Goal: Check status: Check status

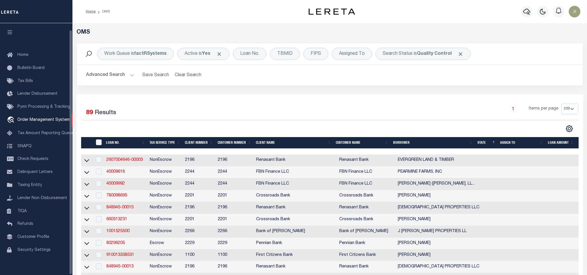
select select "200"
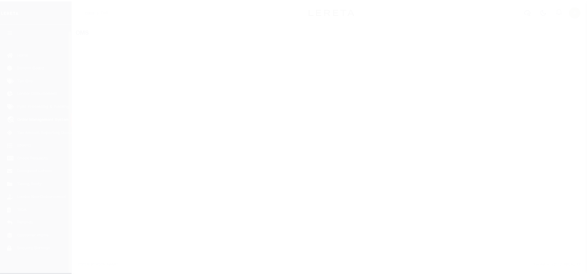
scroll to position [7, 0]
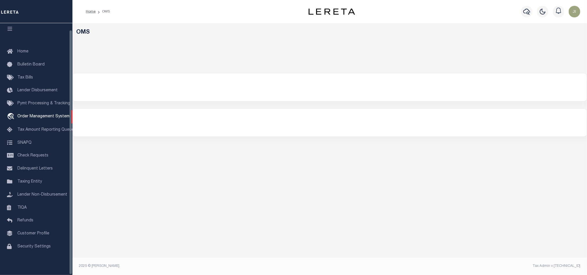
select select "200"
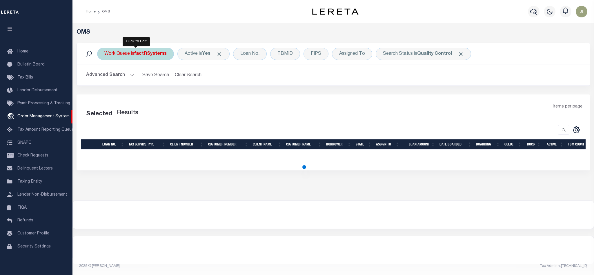
click at [143, 54] on b "factRSystems" at bounding box center [150, 54] width 32 height 5
select select "200"
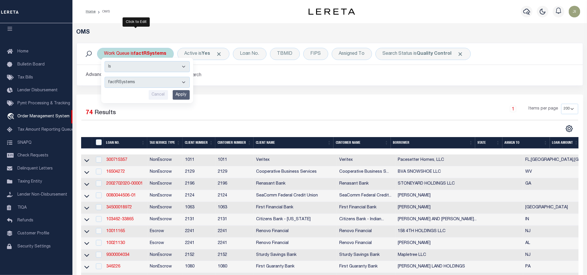
click at [183, 82] on select "factRSystems" at bounding box center [147, 82] width 85 height 11
click at [261, 88] on div "Work Queue is factRSystems Is Contains factRSystems Cancel Apply Active is Yes …" at bounding box center [330, 69] width 516 height 52
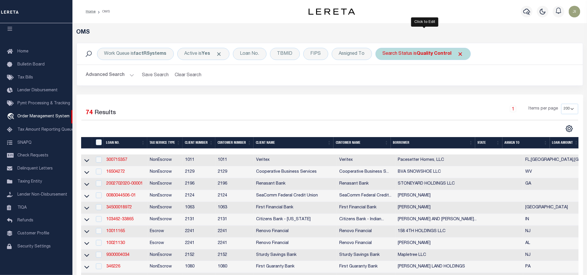
click at [418, 58] on div "Search Status is Quality Control" at bounding box center [423, 54] width 95 height 12
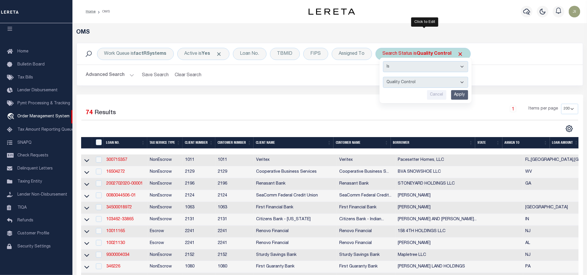
click at [411, 77] on div "Is Contains Automated Search Bad Parcel Complete Duplicate Parcel High Dollar R…" at bounding box center [426, 80] width 92 height 45
click at [412, 83] on select "Automated Search Bad Parcel Complete Duplicate Parcel High Dollar Reporting In …" at bounding box center [425, 82] width 85 height 11
select select "IP"
click at [385, 77] on select "Automated Search Bad Parcel Complete Duplicate Parcel High Dollar Reporting In …" at bounding box center [425, 82] width 85 height 11
click at [459, 96] on input "Apply" at bounding box center [459, 95] width 17 height 10
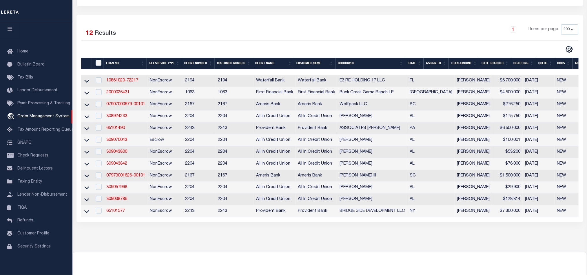
scroll to position [87, 0]
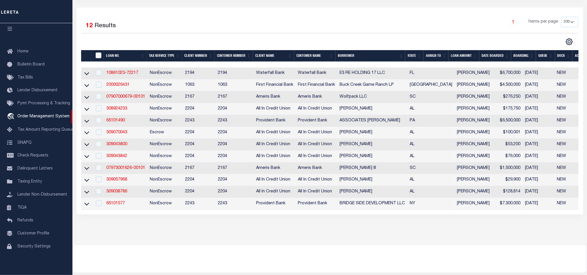
click at [416, 55] on th "State" at bounding box center [414, 56] width 18 height 12
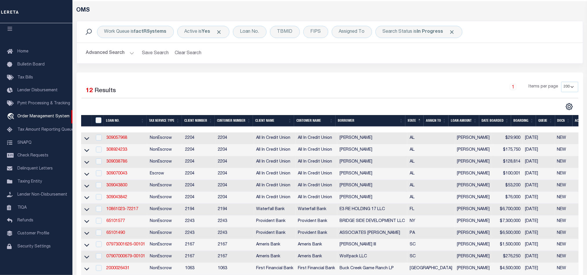
scroll to position [0, 0]
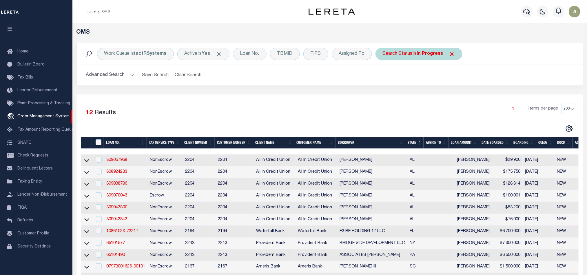
click at [434, 57] on div "Search Status is In Progress" at bounding box center [419, 54] width 87 height 12
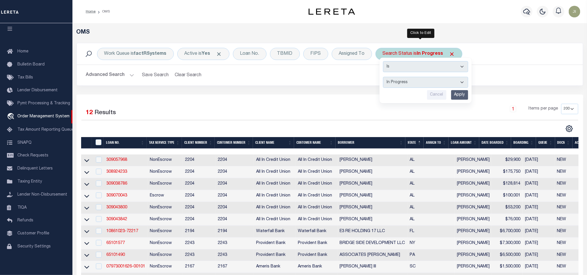
click at [432, 83] on select "Automated Search Bad Parcel Complete Duplicate Parcel High Dollar Reporting In …" at bounding box center [425, 82] width 85 height 11
select select "RD"
click at [385, 77] on select "Automated Search Bad Parcel Complete Duplicate Parcel High Dollar Reporting In …" at bounding box center [425, 82] width 85 height 11
click at [462, 95] on input "Apply" at bounding box center [459, 95] width 17 height 10
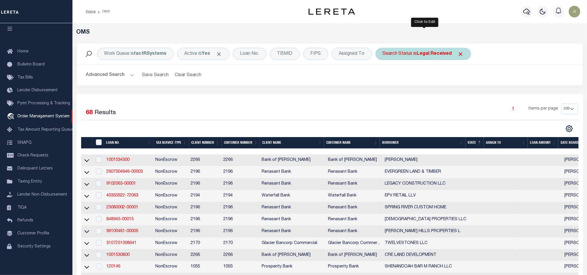
click at [411, 54] on div "Search Status is Legal Received" at bounding box center [424, 54] width 96 height 12
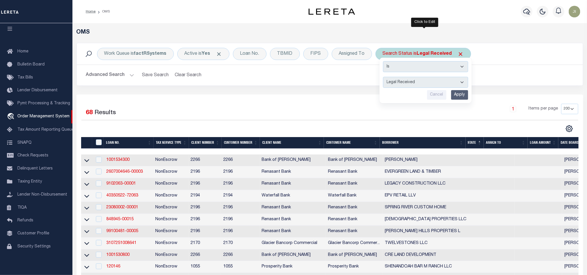
click at [441, 80] on select "Automated Search Bad Parcel Complete Duplicate Parcel High Dollar Reporting In …" at bounding box center [425, 82] width 85 height 11
select select "QC"
click at [385, 77] on select "Automated Search Bad Parcel Complete Duplicate Parcel High Dollar Reporting In …" at bounding box center [425, 82] width 85 height 11
click at [464, 96] on input "Apply" at bounding box center [459, 95] width 17 height 10
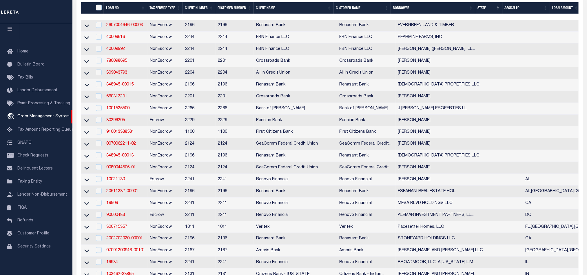
scroll to position [130, 0]
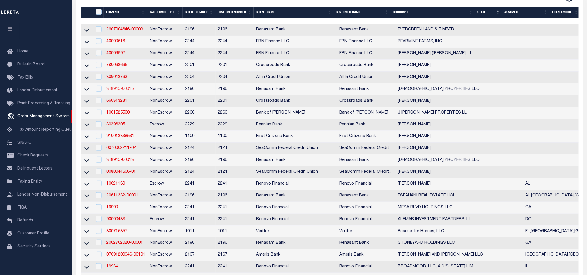
click at [119, 91] on link "848945-00015" at bounding box center [119, 89] width 27 height 4
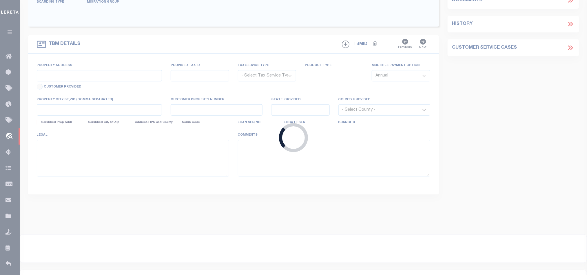
type input "848945-00015"
type input "[DEMOGRAPHIC_DATA] PROPERTIES LLC"
select select
select select "100"
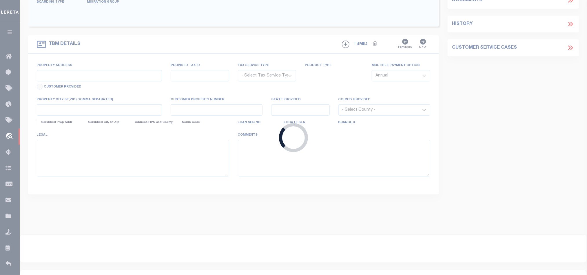
select select "NonEscrow"
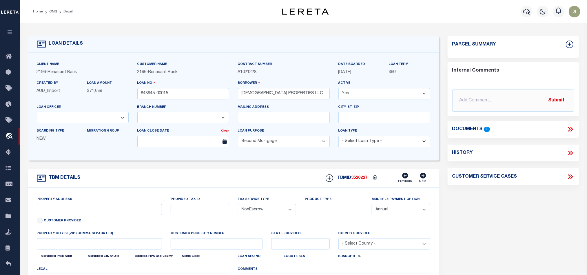
select select "164191"
type input "103 AND 105 DORMAN AVE"
select select
type input "HOUSTON MS 38851"
select select "16644"
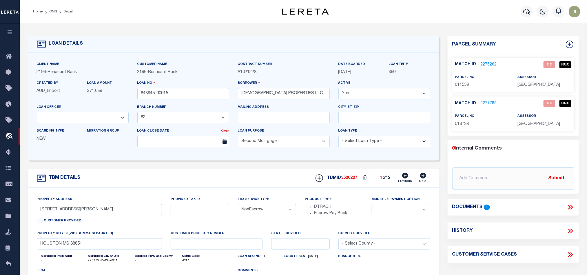
click at [489, 62] on link "2276262" at bounding box center [489, 65] width 16 height 6
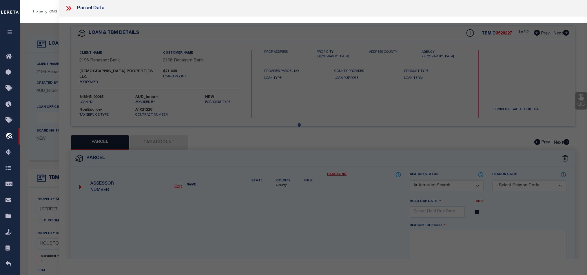
checkbox input "false"
select select "QC"
select select "099"
type input "SIMMONS PROPERTIES LLC"
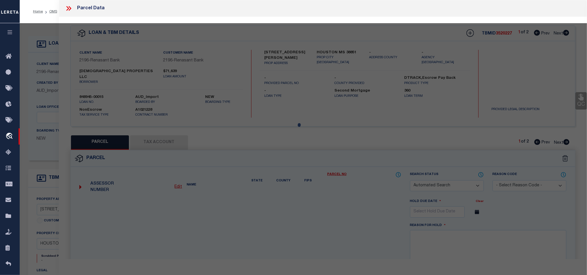
select select "AGW"
select select "ADD"
type input "0 HILL ST"
type input "HOUSTON MS 38851"
type textarea "LOT 80 X 152.7 IRR PT LOT 16 OF LOT 11 GRIFFIN SYRVEY"
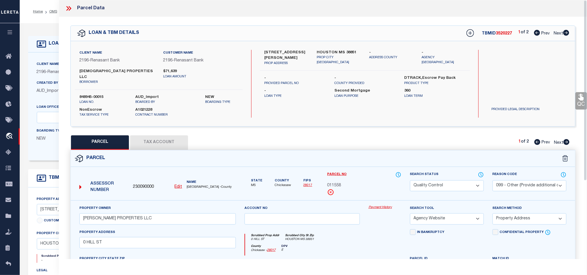
click at [471, 181] on select "Automated Search Bad Parcel Complete Duplicate Parcel High Dollar Reporting In …" at bounding box center [447, 185] width 74 height 11
drag, startPoint x: 267, startPoint y: 155, endPoint x: 234, endPoint y: 134, distance: 39.2
click at [267, 155] on div "Parcel" at bounding box center [323, 158] width 504 height 17
click at [69, 9] on icon at bounding box center [69, 9] width 8 height 8
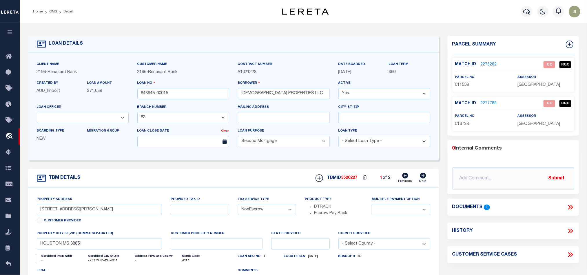
click at [47, 11] on li "OMS" at bounding box center [50, 11] width 14 height 5
click at [52, 12] on link "OMS" at bounding box center [53, 11] width 8 height 3
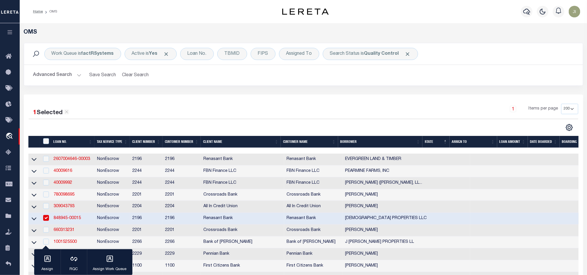
click at [145, 221] on td "2196" at bounding box center [146, 219] width 33 height 12
checkbox input "false"
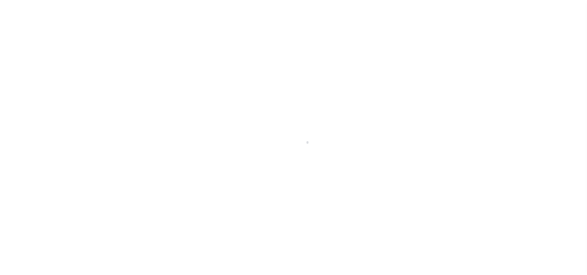
scroll to position [7, 0]
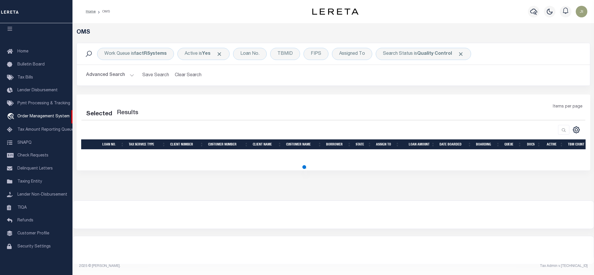
select select "200"
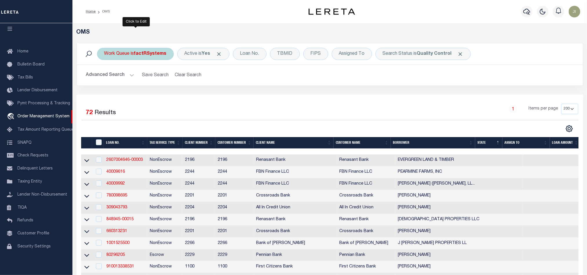
click at [150, 52] on b "factRSystems" at bounding box center [150, 54] width 32 height 5
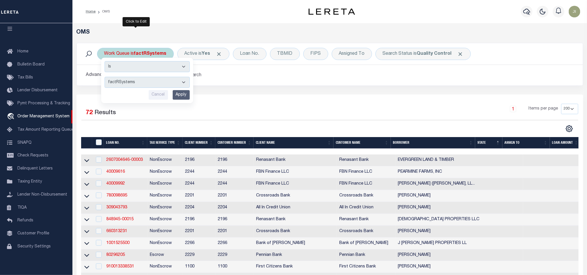
click at [174, 85] on select "factRSystems" at bounding box center [147, 82] width 85 height 11
click at [313, 112] on div "1 Items per page 10 25 50 100 200" at bounding box center [393, 111] width 371 height 15
